Goal: Information Seeking & Learning: Learn about a topic

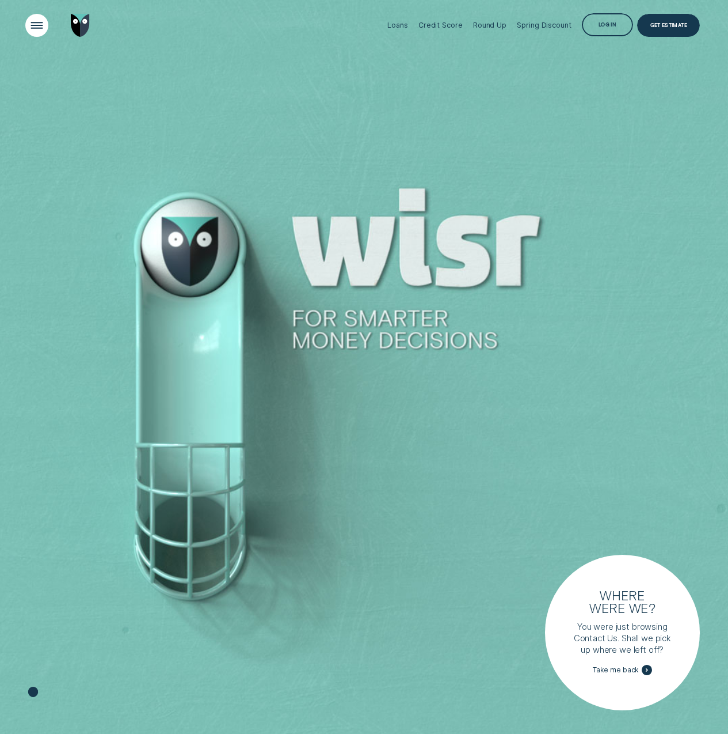
click at [28, 17] on div "Open Menu" at bounding box center [36, 25] width 33 height 33
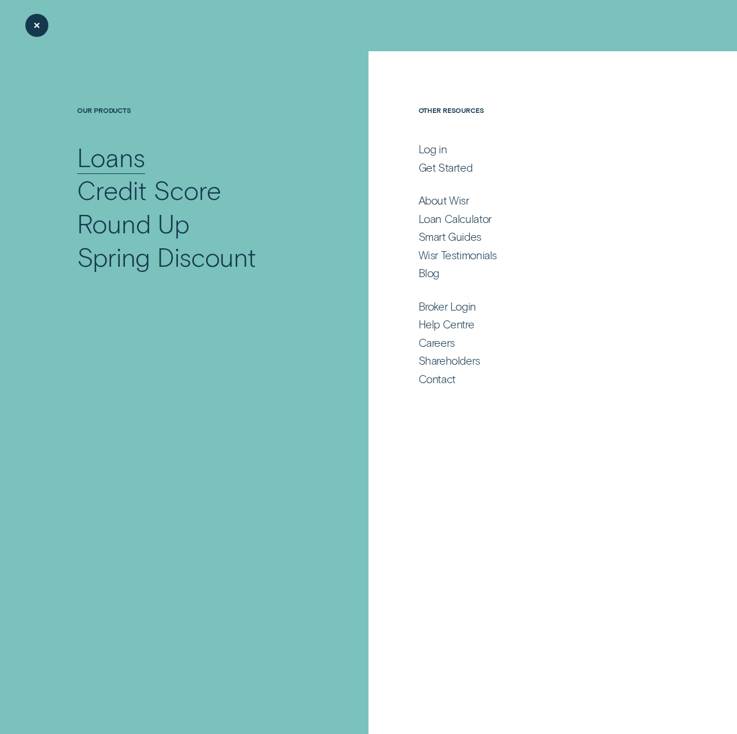
click at [128, 165] on div "Loans" at bounding box center [111, 156] width 68 height 33
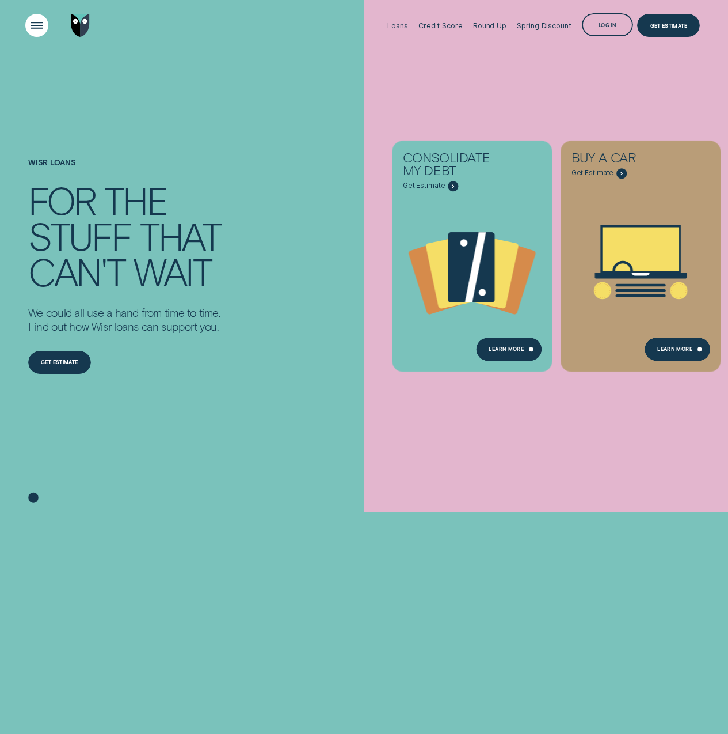
click at [44, 23] on div "Open Menu" at bounding box center [36, 25] width 33 height 33
